Goal: Task Accomplishment & Management: Use online tool/utility

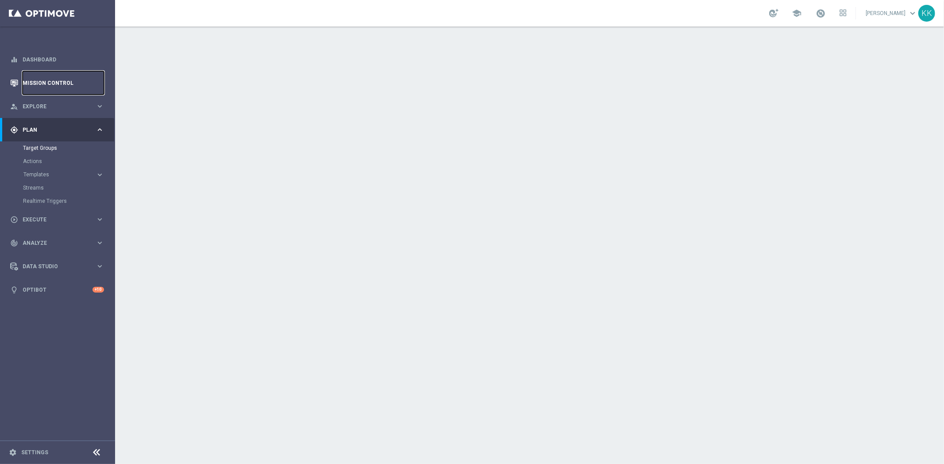
click at [89, 75] on link "Mission Control" at bounding box center [63, 82] width 81 height 23
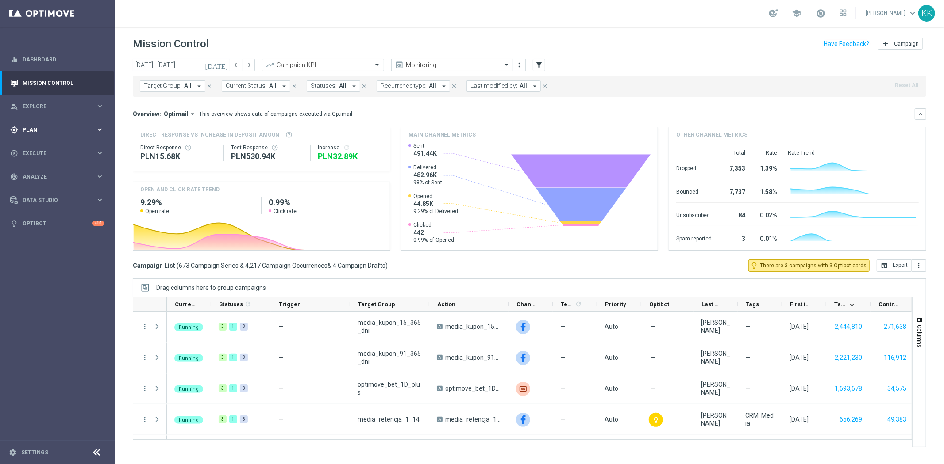
click at [42, 121] on div "gps_fixed Plan keyboard_arrow_right" at bounding box center [57, 129] width 114 height 23
click at [42, 171] on button "Templates keyboard_arrow_right" at bounding box center [63, 174] width 81 height 7
click at [43, 184] on link "Optimail" at bounding box center [59, 187] width 65 height 7
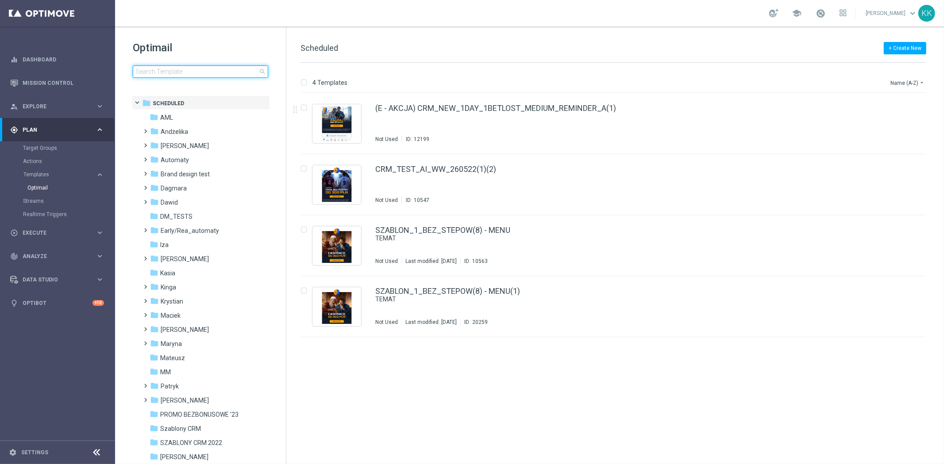
click at [223, 74] on input at bounding box center [200, 71] width 135 height 12
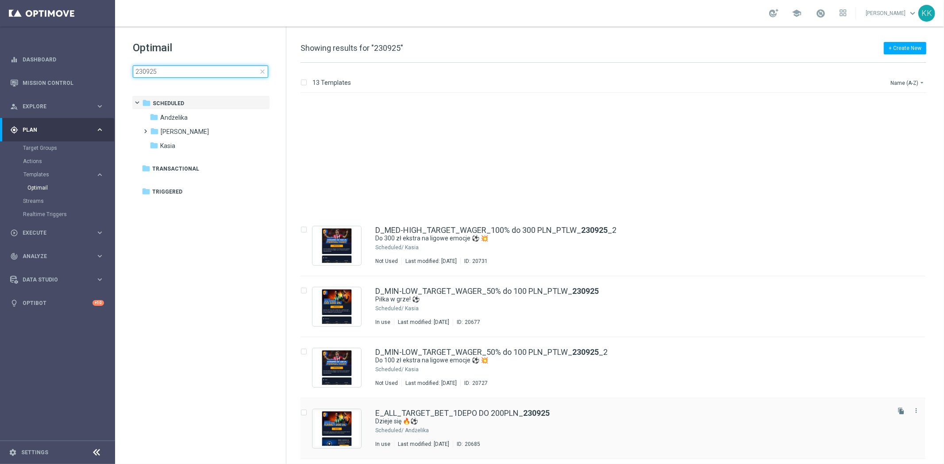
scroll to position [147, 0]
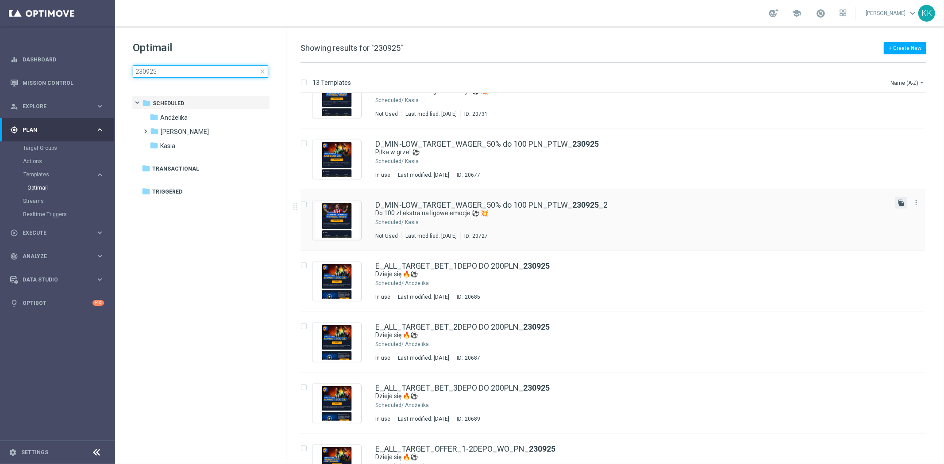
type input "230925"
click at [897, 201] on icon "file_copy" at bounding box center [900, 202] width 7 height 7
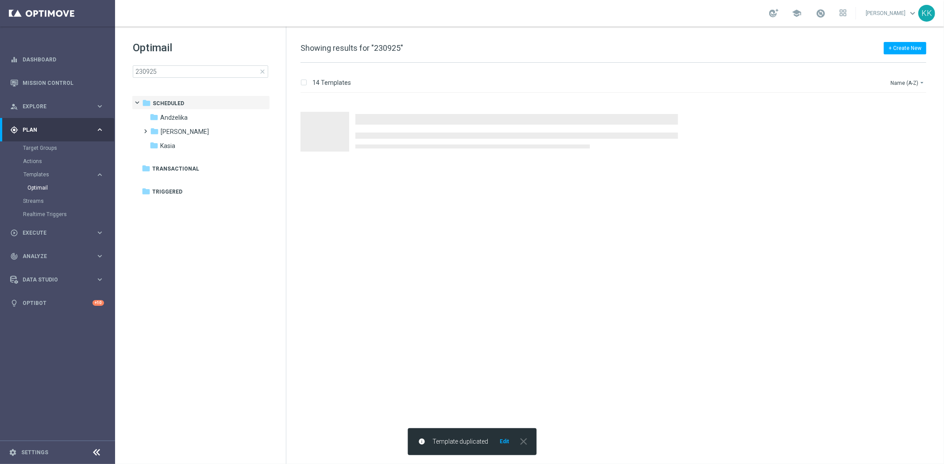
scroll to position [0, 0]
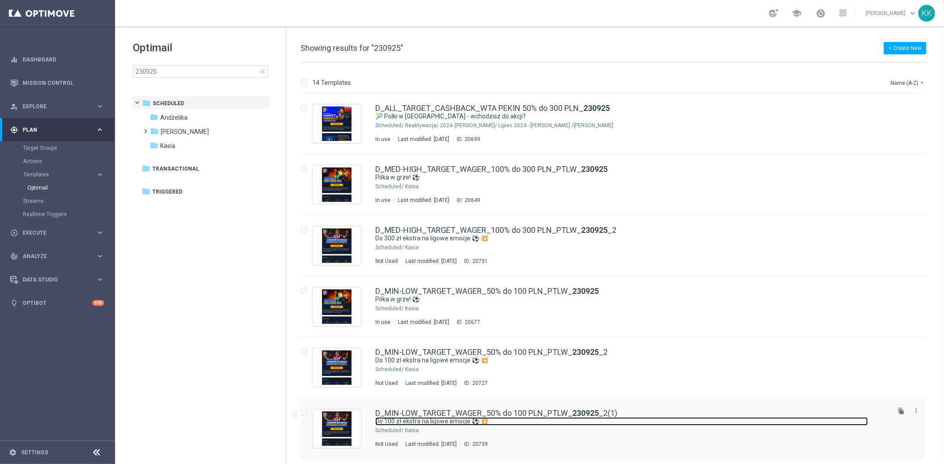
click at [670, 422] on link "Do 100 zł ekstra na ligowe emocje ⚽ 💥" at bounding box center [621, 422] width 492 height 8
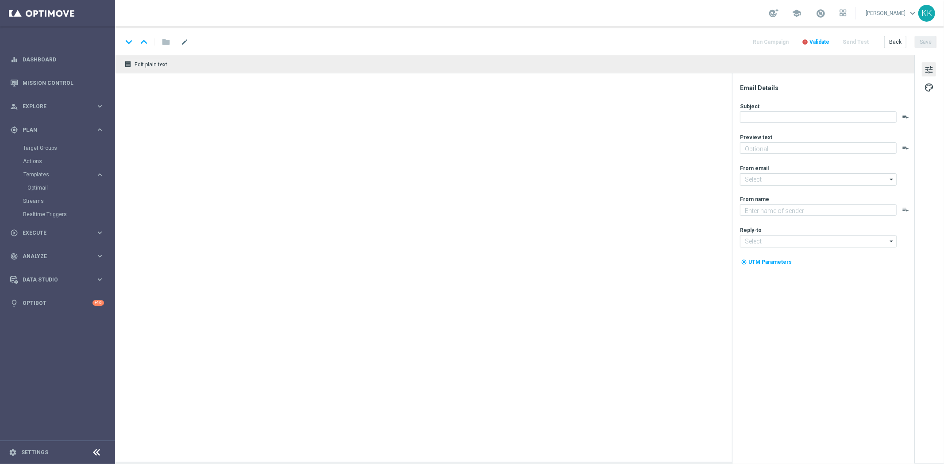
type textarea "Graj i odbierz bonus 💸"
type textarea "STS"
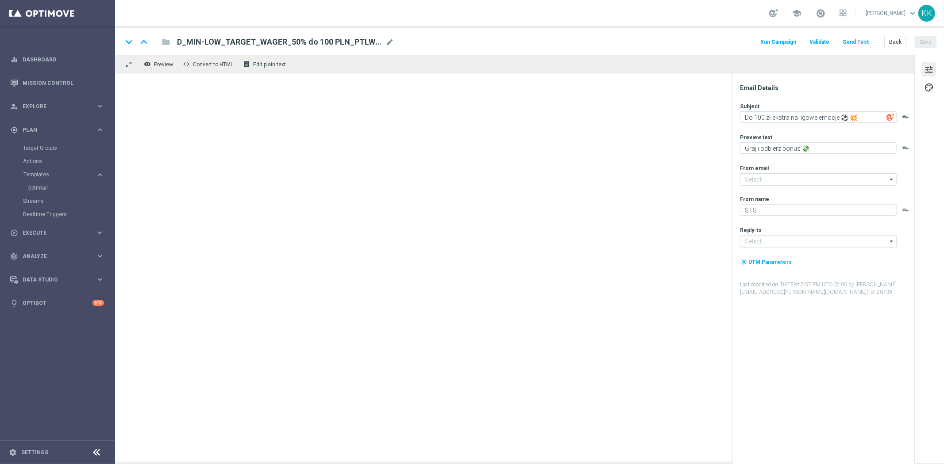
type input "[EMAIL_ADDRESS][DOMAIN_NAME]"
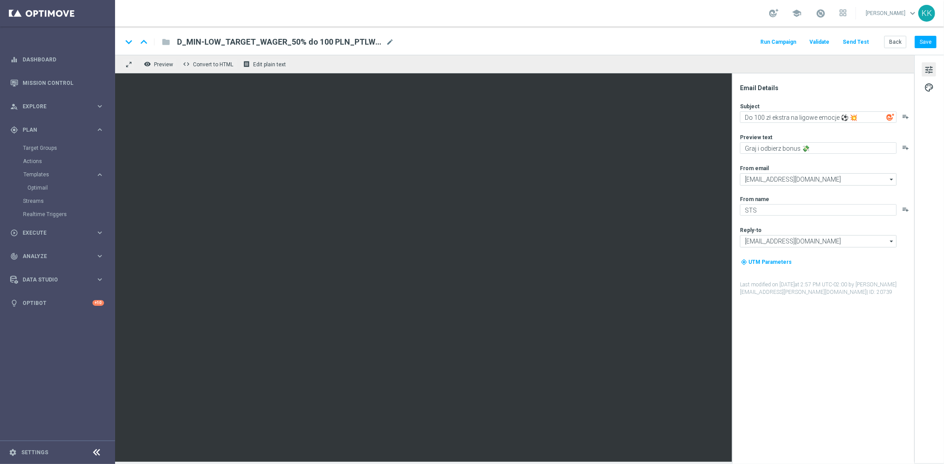
drag, startPoint x: 399, startPoint y: 39, endPoint x: 397, endPoint y: 44, distance: 5.6
click at [399, 38] on div "keyboard_arrow_down keyboard_arrow_up folder D_MIN-LOW_TARGET_WAGER_50% do 100 …" at bounding box center [529, 42] width 814 height 12
click at [395, 46] on div "keyboard_arrow_down keyboard_arrow_up folder D_MIN-LOW_TARGET_WAGER_50% do 100 …" at bounding box center [529, 42] width 814 height 12
click at [392, 42] on span "mode_edit" at bounding box center [390, 42] width 8 height 8
drag, startPoint x: 392, startPoint y: 42, endPoint x: -48, endPoint y: 20, distance: 441.1
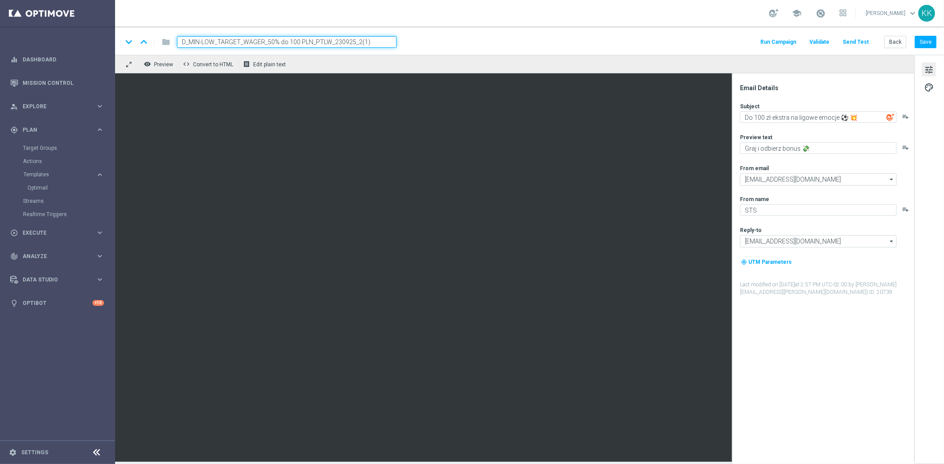
click at [0, 20] on html "equalizer Dashboard Mission Control" at bounding box center [472, 232] width 944 height 464
paste input "ALL_TARGET_WAGER_50% do 300 PLN_SON_290925"
type input "D_ALL_TARGET_WAGER_50% do 300 PLN_SON_290925"
click at [431, 32] on div "keyboard_arrow_down keyboard_arrow_up folder D_ALL_TARGET_WAGER_50% do 300 PLN_…" at bounding box center [529, 41] width 829 height 28
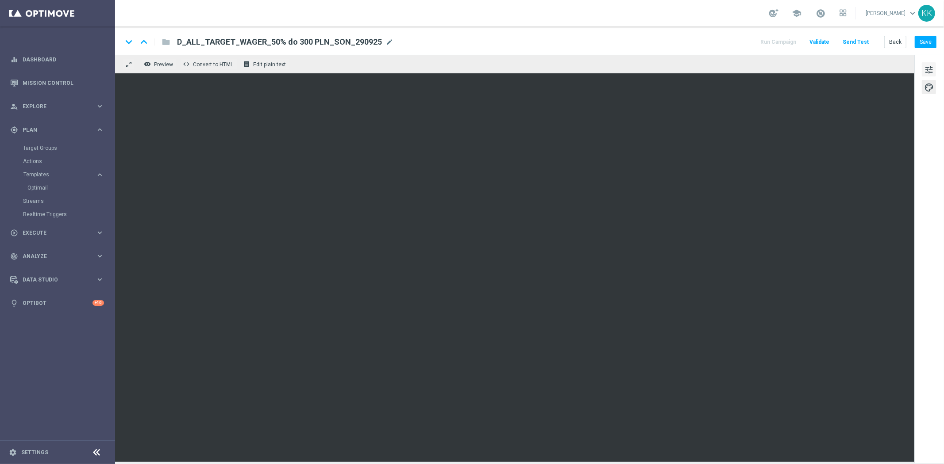
click at [927, 72] on span "tune" at bounding box center [929, 70] width 10 height 12
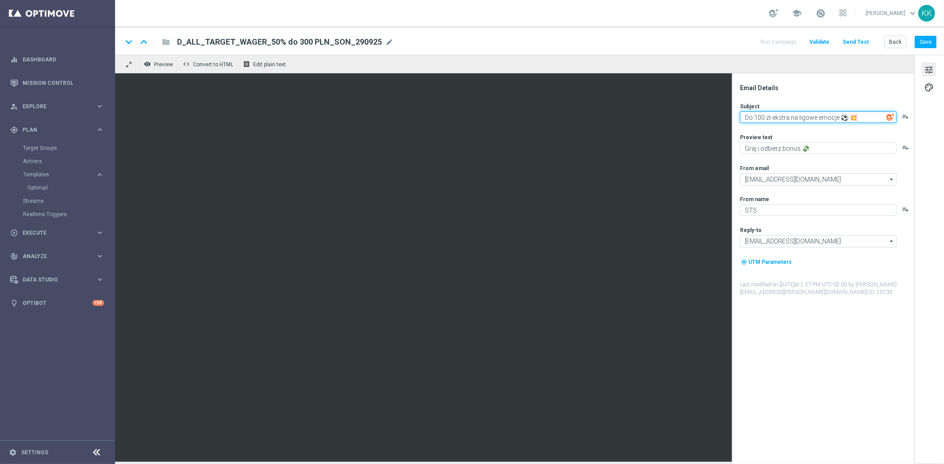
click at [840, 118] on textarea "Do 100 zł ekstra na ligowe emocje ⚽ 💥" at bounding box center [818, 117] width 157 height 12
paste textarea "5 dni ostrej jazdy! 🏍️"
type textarea "5 dni ostrej jazdy! 🏍️ 💥"
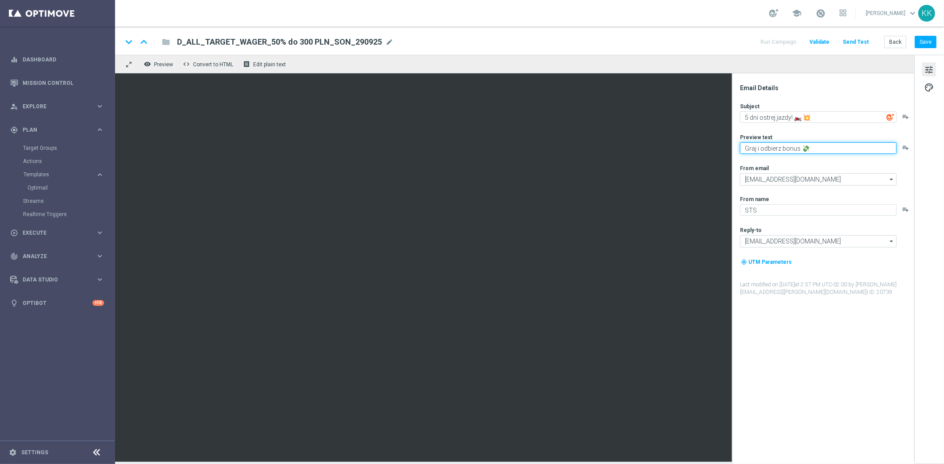
paste textarea "Typuj z bonusem do 300 zł"
click at [746, 148] on textarea "Typuj z bonusem do 300 zł 💸" at bounding box center [818, 148] width 157 height 12
type textarea "Typuj z bonusem do 300 zł 💸"
click at [916, 46] on button "Save" at bounding box center [925, 42] width 22 height 12
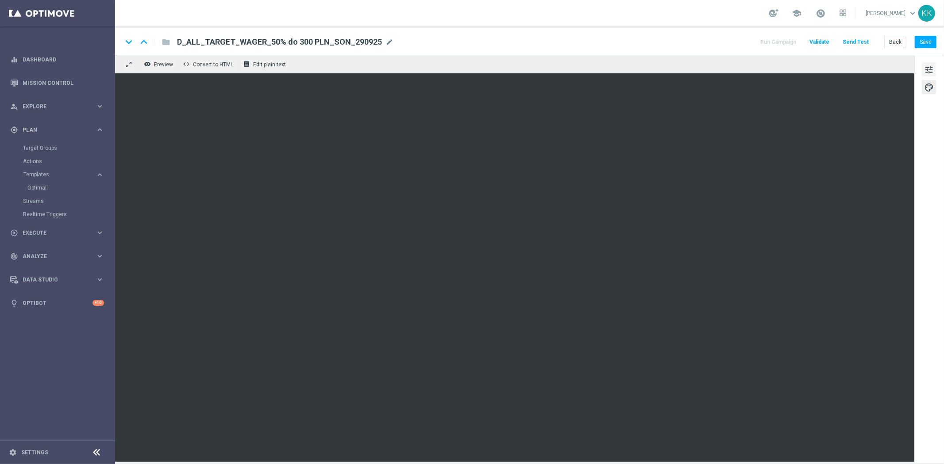
click at [932, 67] on span "tune" at bounding box center [929, 70] width 10 height 12
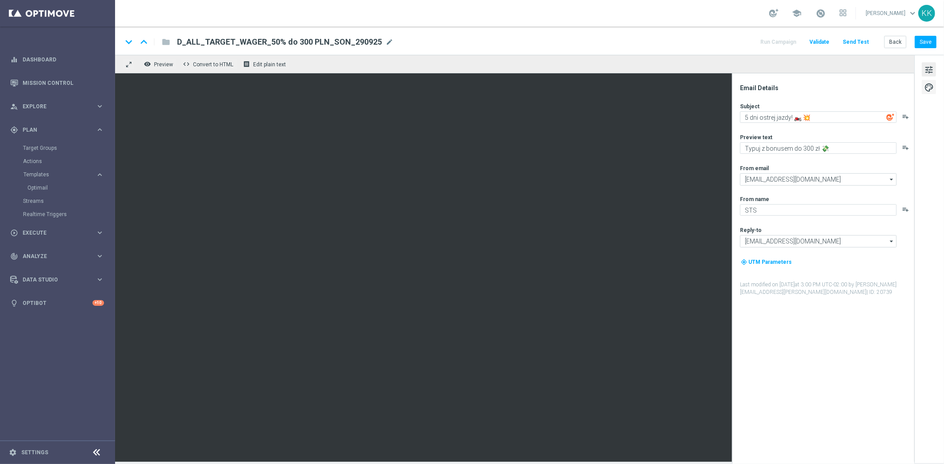
click at [927, 89] on span "palette" at bounding box center [929, 88] width 10 height 12
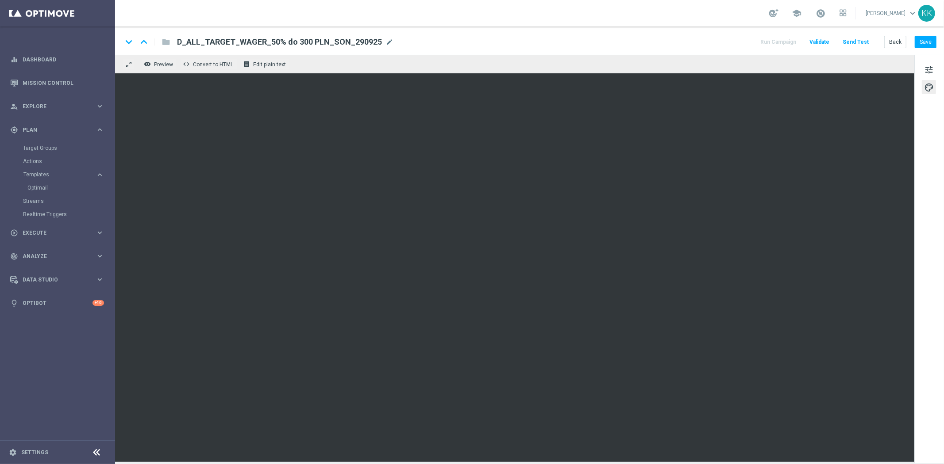
click at [781, 72] on div "remove_red_eye Preview code Convert to HTML receipt Edit plain text" at bounding box center [514, 64] width 799 height 19
click at [932, 72] on span "tune" at bounding box center [929, 70] width 10 height 12
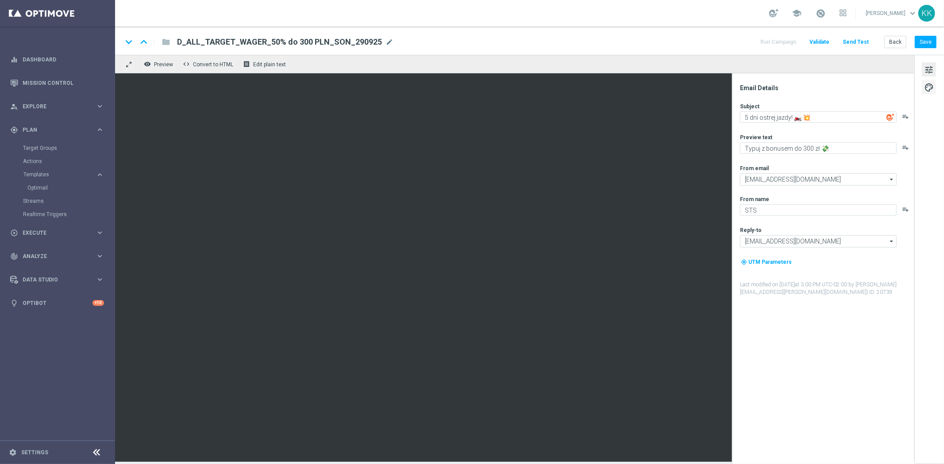
click at [925, 90] on span "palette" at bounding box center [929, 88] width 10 height 12
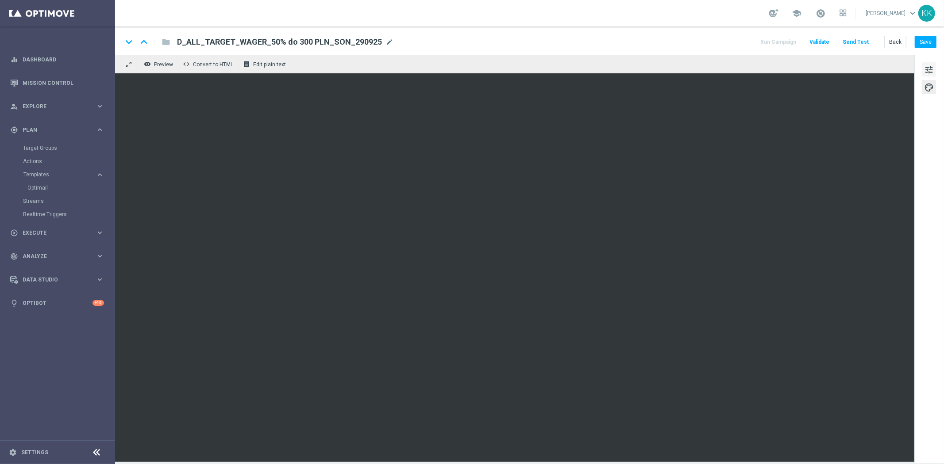
click at [929, 65] on span "tune" at bounding box center [929, 70] width 10 height 12
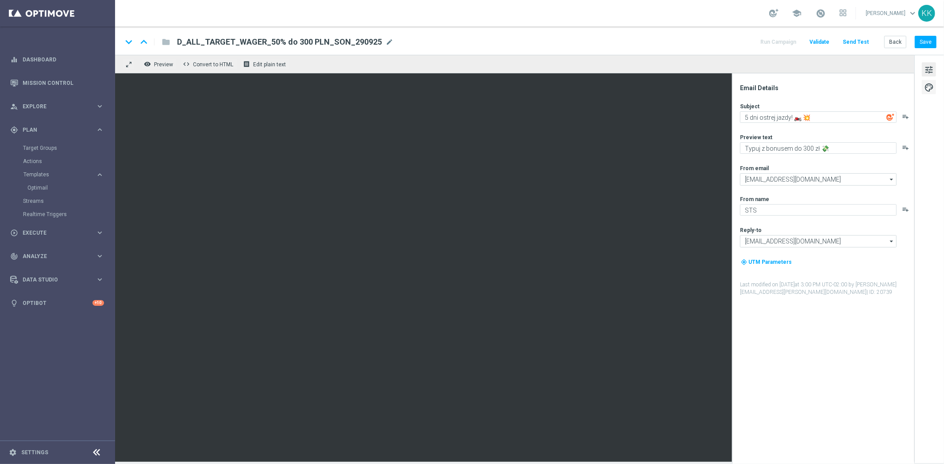
click at [928, 81] on button "palette" at bounding box center [928, 87] width 14 height 14
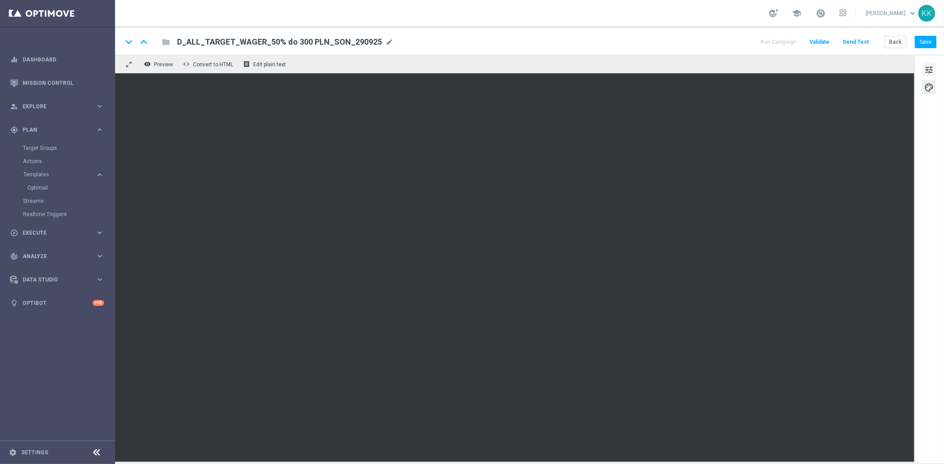
click at [932, 67] on span "tune" at bounding box center [929, 70] width 10 height 12
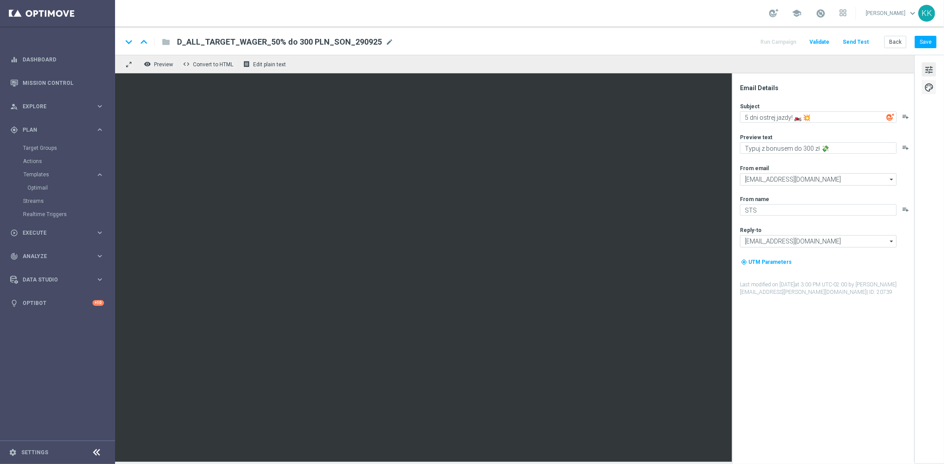
click at [928, 91] on span "palette" at bounding box center [929, 88] width 10 height 12
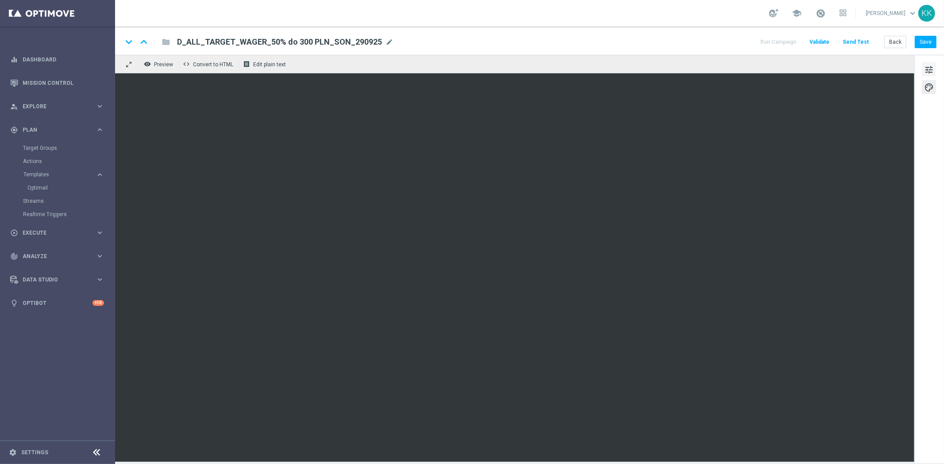
click at [928, 65] on span "tune" at bounding box center [929, 70] width 10 height 12
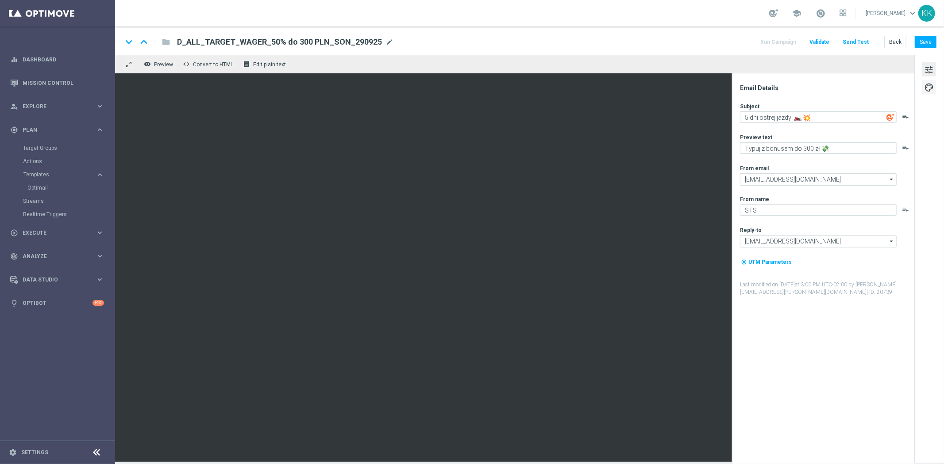
click at [931, 83] on span "palette" at bounding box center [929, 88] width 10 height 12
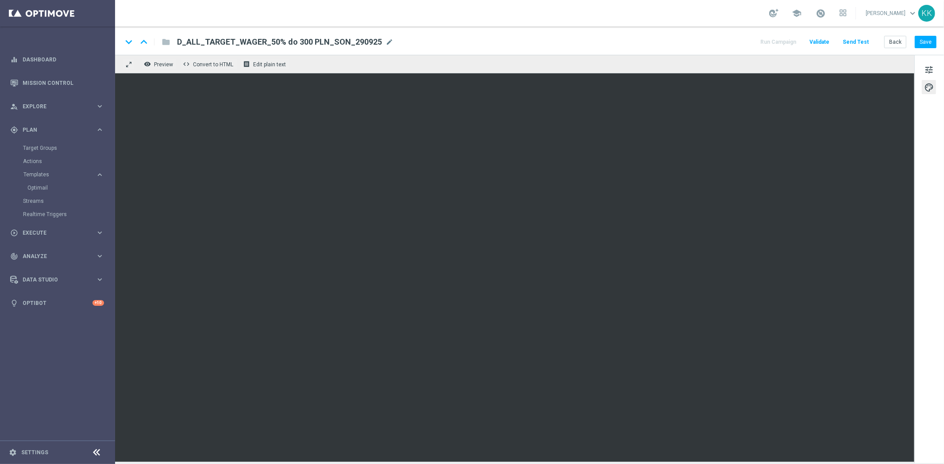
click at [920, 68] on div "tune palette" at bounding box center [929, 259] width 30 height 409
click at [926, 65] on span "tune" at bounding box center [929, 70] width 10 height 12
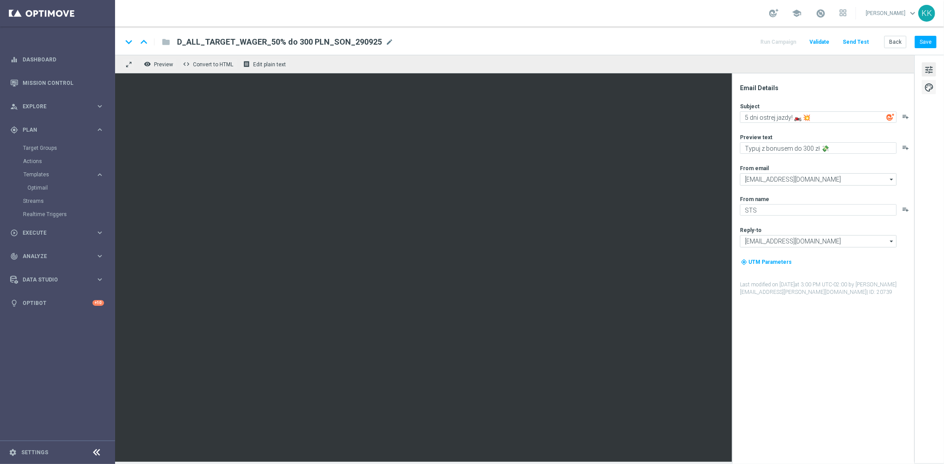
click at [929, 85] on span "palette" at bounding box center [929, 88] width 10 height 12
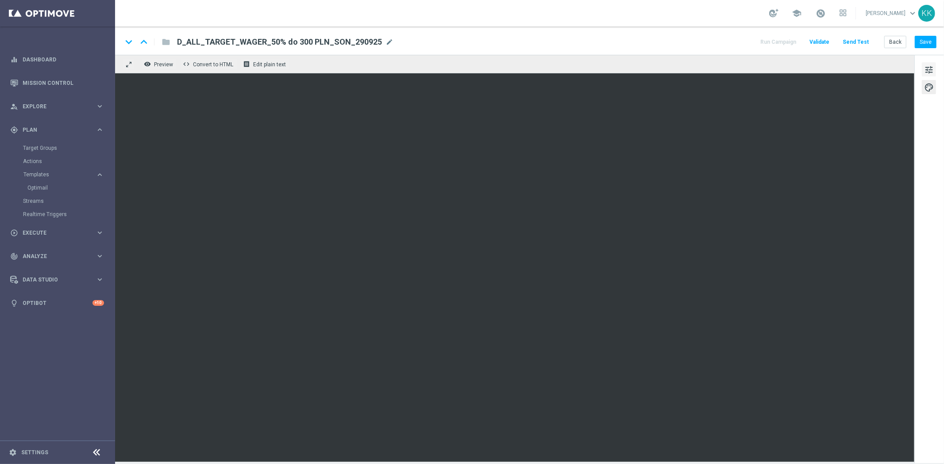
click at [926, 69] on span "tune" at bounding box center [929, 70] width 10 height 12
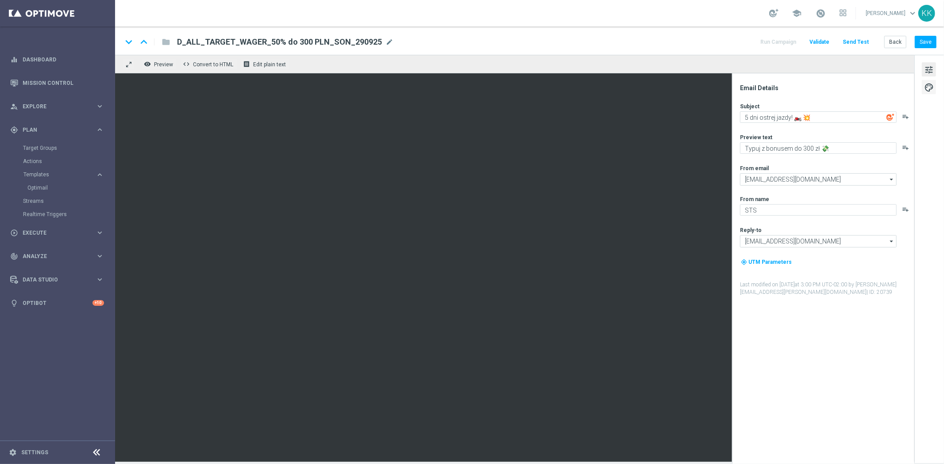
click at [926, 83] on span "palette" at bounding box center [929, 88] width 10 height 12
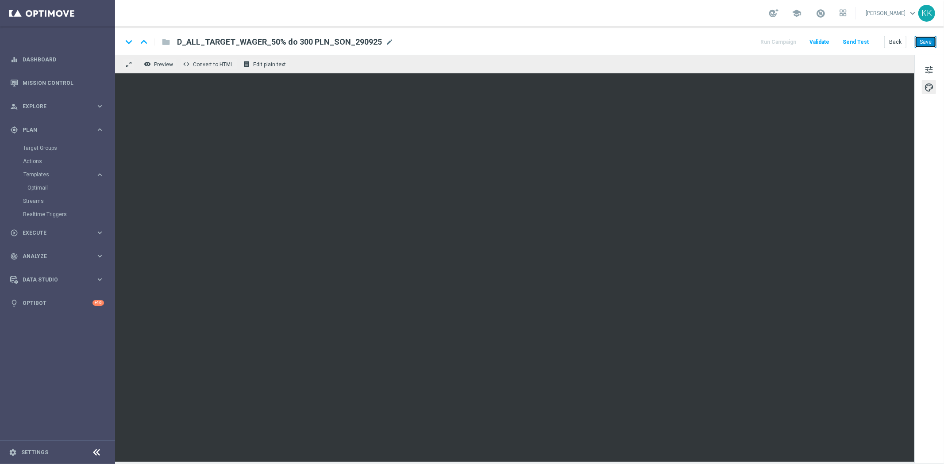
click at [932, 39] on button "Save" at bounding box center [925, 42] width 22 height 12
click at [925, 69] on span "tune" at bounding box center [929, 70] width 10 height 12
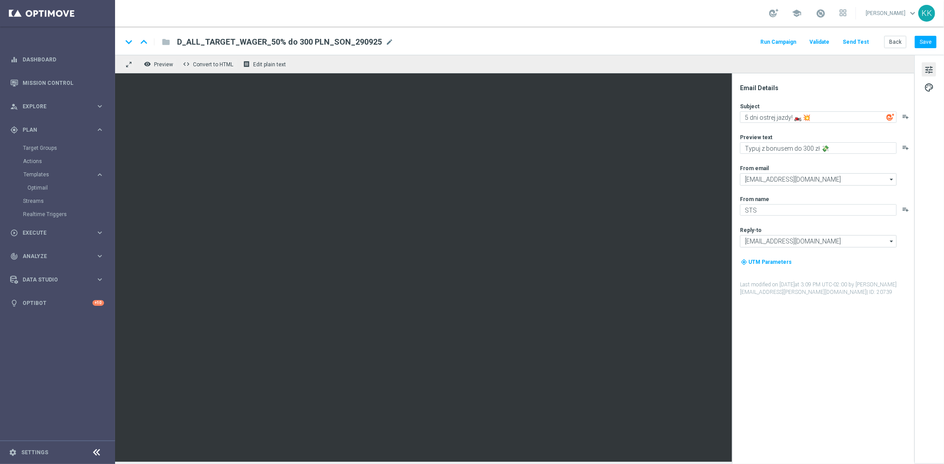
click at [921, 82] on div "tune palette" at bounding box center [929, 259] width 30 height 409
click at [926, 87] on span "palette" at bounding box center [929, 88] width 10 height 12
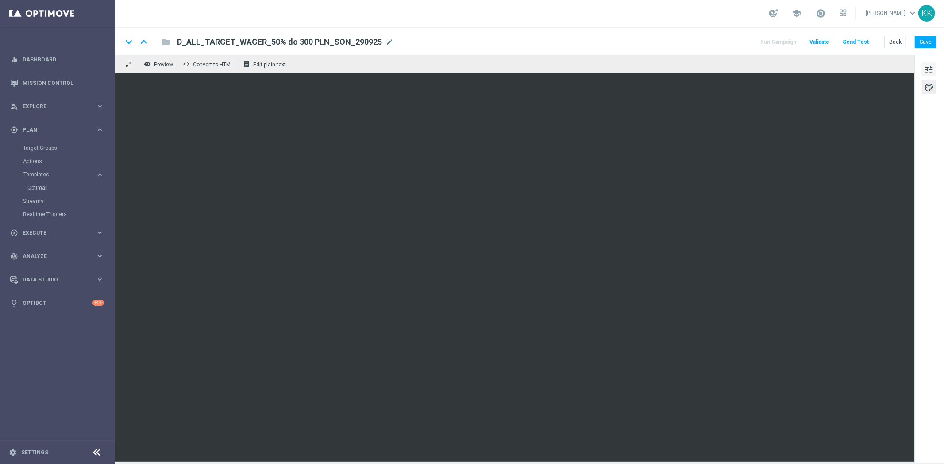
click at [929, 72] on span "tune" at bounding box center [929, 70] width 10 height 12
click at [932, 38] on button "Save" at bounding box center [925, 42] width 22 height 12
click at [931, 30] on div "keyboard_arrow_down keyboard_arrow_up folder D_ALL_TARGET_WAGER_50% do 300 PLN_…" at bounding box center [529, 41] width 829 height 28
click at [934, 41] on button "Save" at bounding box center [925, 42] width 22 height 12
click at [930, 34] on div "keyboard_arrow_down keyboard_arrow_up folder D_ALL_TARGET_WAGER_50% do 300 PLN_…" at bounding box center [529, 41] width 829 height 28
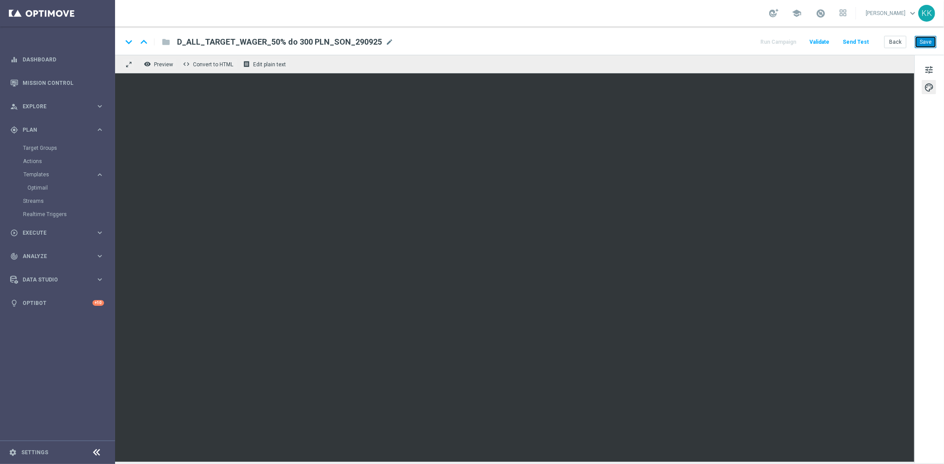
click at [932, 37] on button "Save" at bounding box center [925, 42] width 22 height 12
click at [924, 69] on span "tune" at bounding box center [929, 70] width 10 height 12
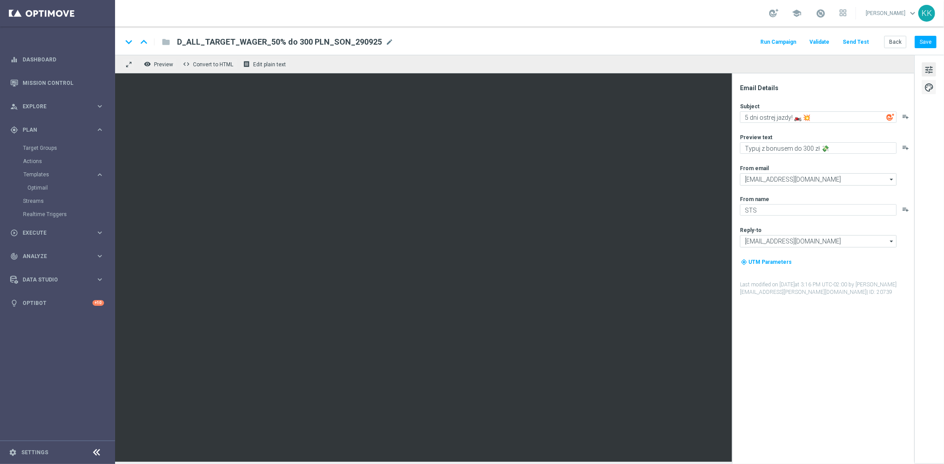
click at [925, 87] on span "palette" at bounding box center [929, 88] width 10 height 12
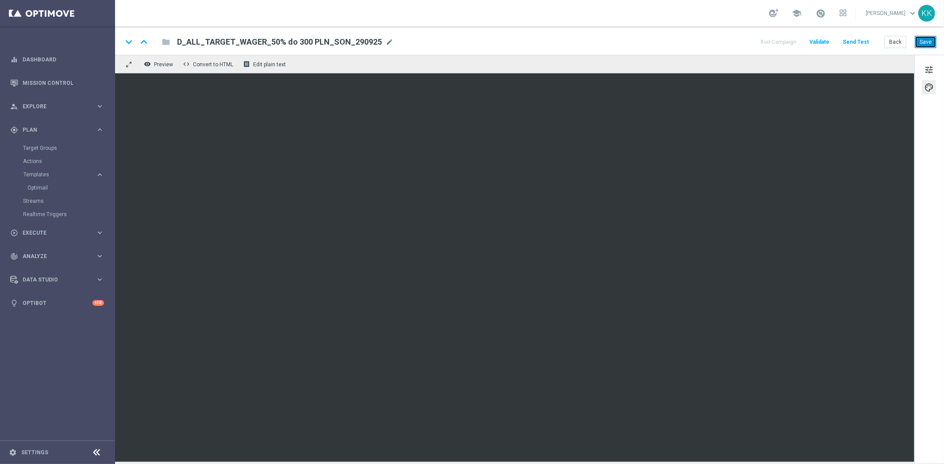
click at [922, 43] on button "Save" at bounding box center [925, 42] width 22 height 12
click at [916, 40] on button "Save" at bounding box center [925, 42] width 22 height 12
click at [925, 39] on button "Save" at bounding box center [925, 42] width 22 height 12
